Goal: Task Accomplishment & Management: Use online tool/utility

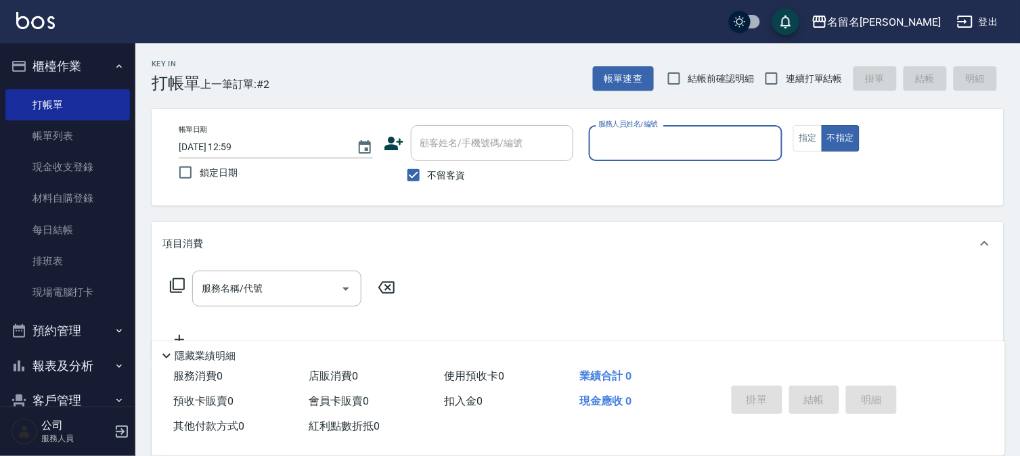
click at [618, 152] on input "服務人員姓名/編號" at bounding box center [686, 143] width 182 height 24
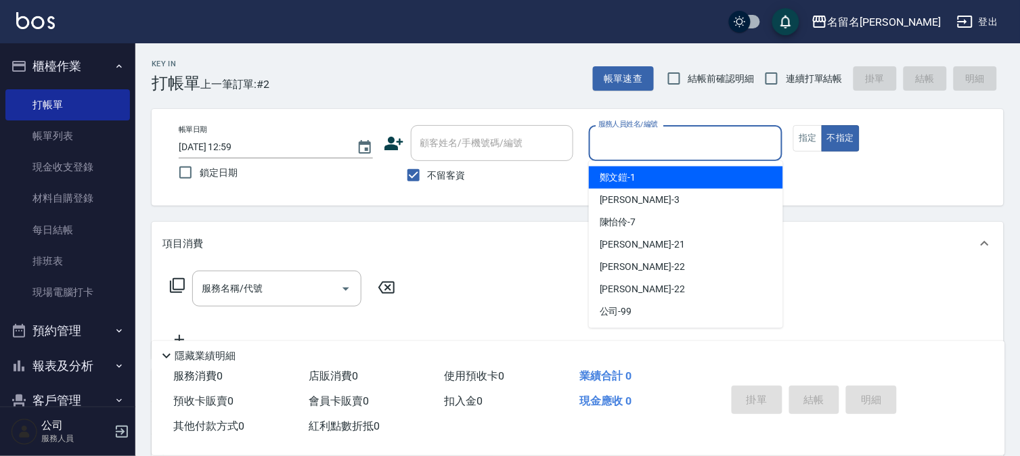
click at [623, 175] on span "[PERSON_NAME]-1" at bounding box center [618, 178] width 37 height 14
type input "[PERSON_NAME]-1"
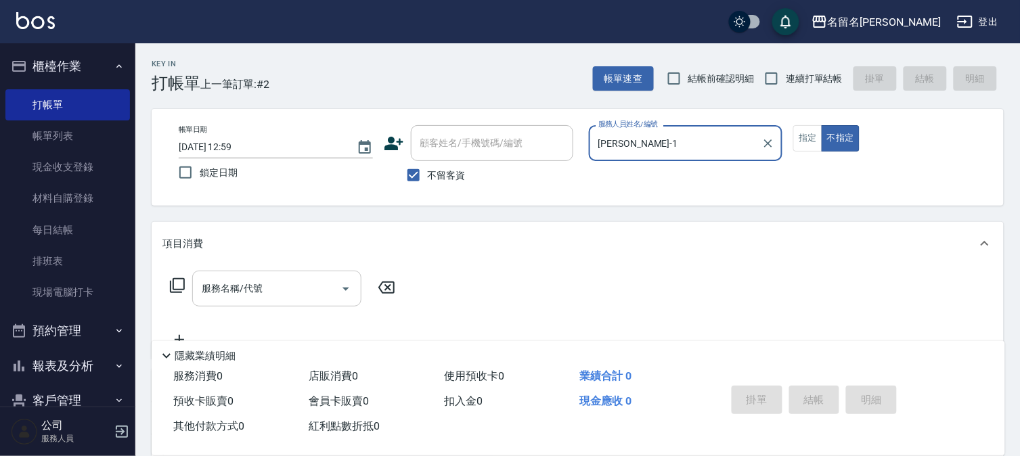
click at [193, 287] on div "服務名稱/代號" at bounding box center [276, 289] width 169 height 36
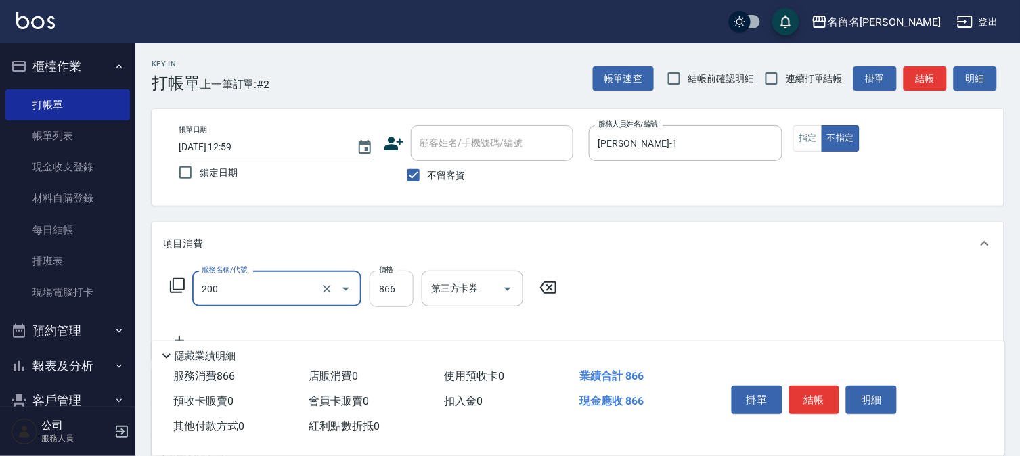
type input "燙髮(設自)(200)"
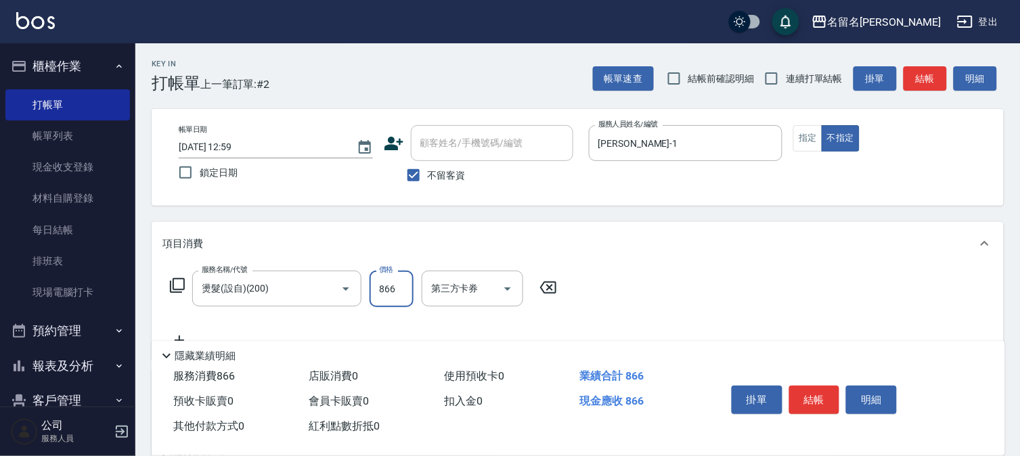
click at [390, 301] on input "866" at bounding box center [391, 289] width 44 height 37
type input "800"
click at [813, 393] on button "結帳" at bounding box center [814, 400] width 51 height 28
